Goal: Communication & Community: Participate in discussion

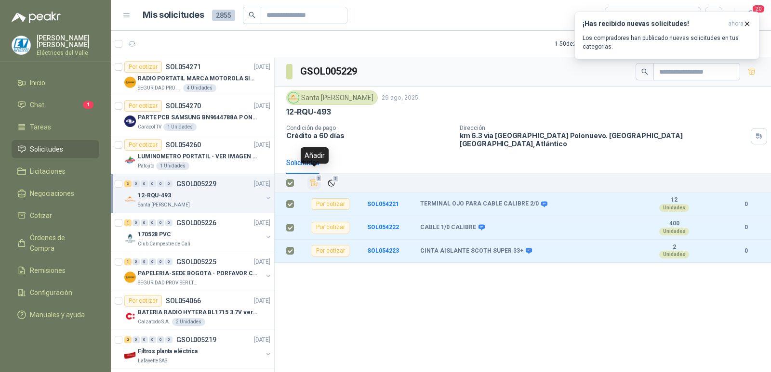
click at [316, 175] on span "3" at bounding box center [319, 179] width 7 height 8
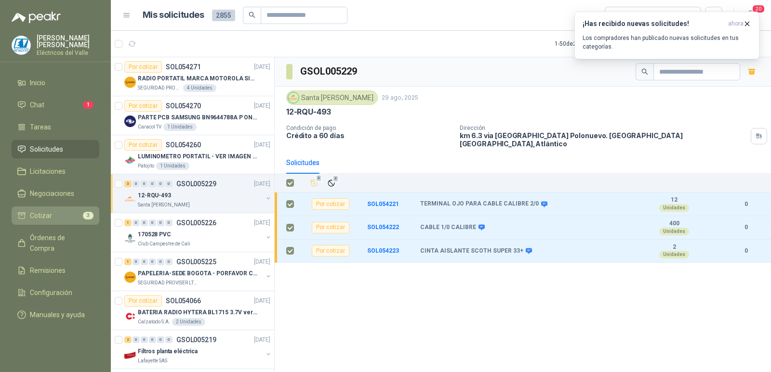
click at [55, 221] on li "Cotizar 3" at bounding box center [55, 216] width 76 height 11
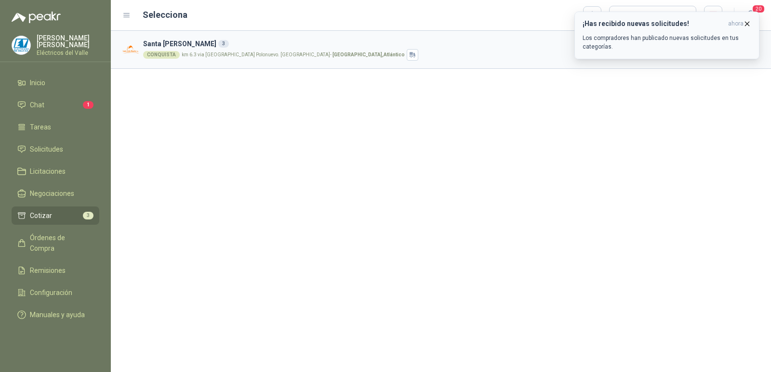
click at [747, 24] on icon "button" at bounding box center [747, 24] width 4 height 4
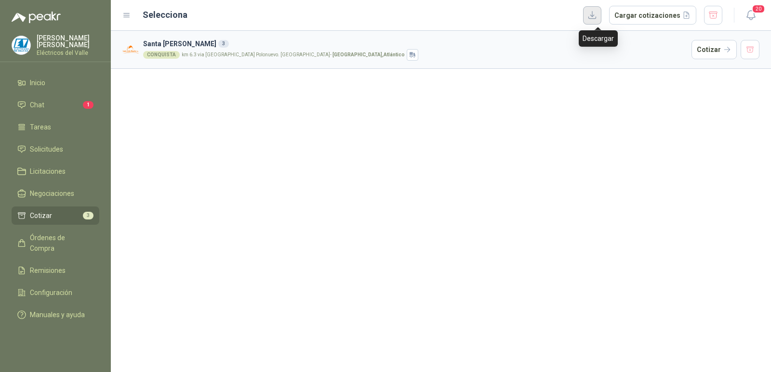
click at [596, 13] on button "button" at bounding box center [592, 15] width 18 height 18
click at [492, 94] on div "[GEOGRAPHIC_DATA][PERSON_NAME] 3 CONQUISTA km 6.3 via [GEOGRAPHIC_DATA] Polonue…" at bounding box center [441, 202] width 660 height 342
click at [75, 106] on li "Chat 1" at bounding box center [55, 105] width 76 height 11
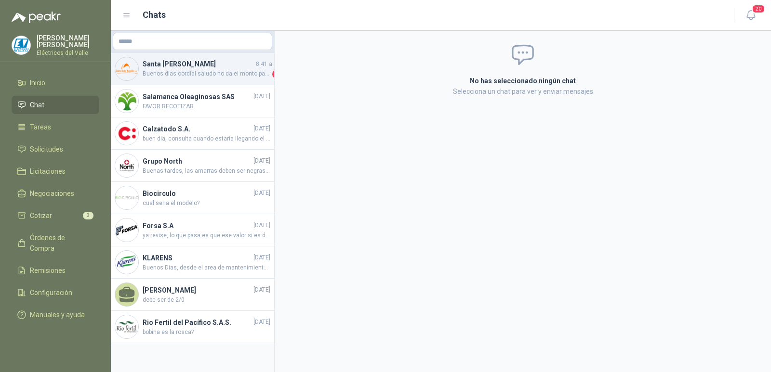
click at [225, 74] on span "Buenos dias cordial saludo no da el monto para despacho gracias" at bounding box center [207, 74] width 128 height 10
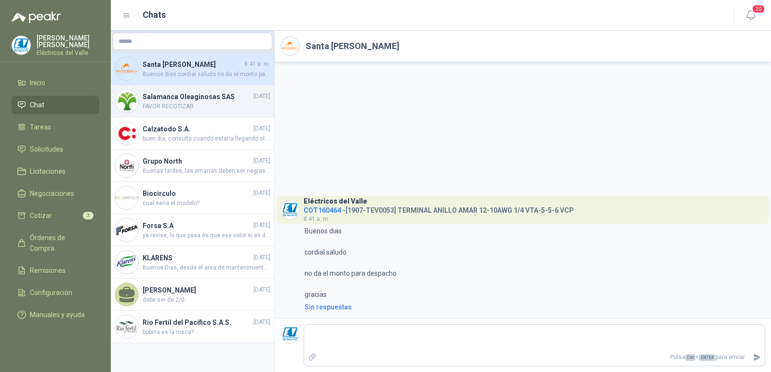
click at [212, 107] on span "FAVOR RECOTIZAR" at bounding box center [207, 106] width 128 height 9
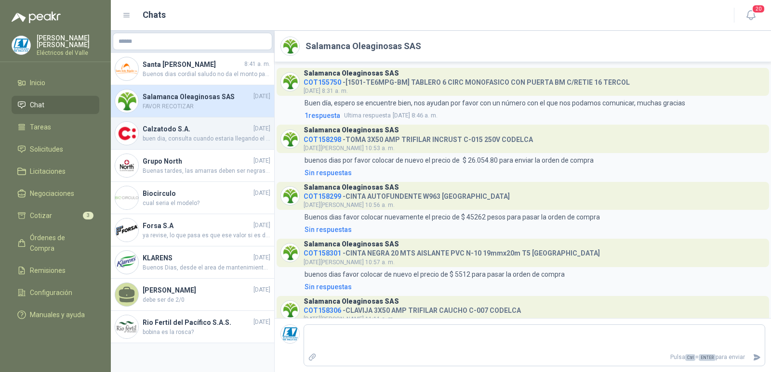
click at [176, 130] on h4 "Calzatodo S.A." at bounding box center [197, 129] width 109 height 11
